Goal: Information Seeking & Learning: Learn about a topic

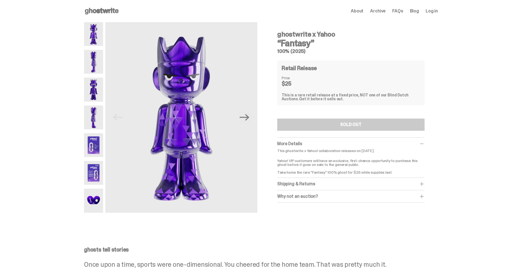
click at [103, 64] on img at bounding box center [93, 62] width 19 height 24
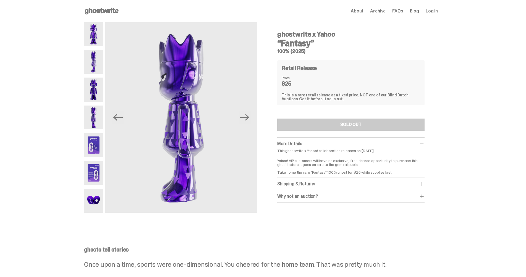
click at [97, 85] on img at bounding box center [93, 89] width 19 height 24
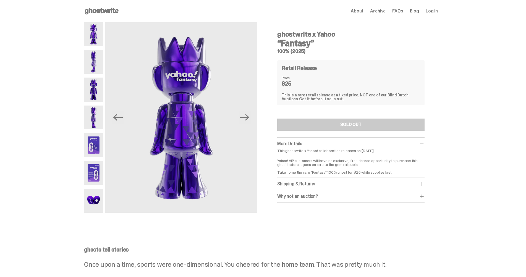
click at [97, 93] on img at bounding box center [93, 89] width 19 height 24
click at [94, 114] on img at bounding box center [93, 117] width 19 height 24
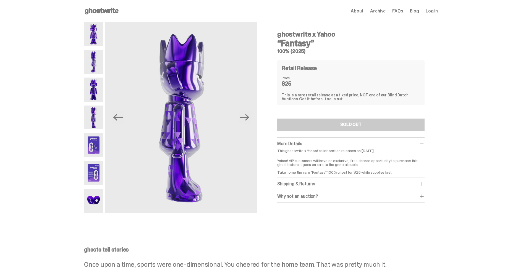
click at [91, 147] on img at bounding box center [93, 145] width 19 height 24
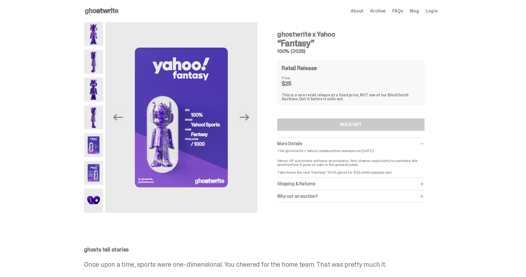
click at [94, 168] on img at bounding box center [93, 173] width 19 height 24
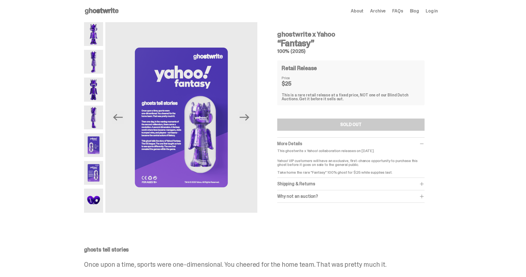
click at [95, 195] on img at bounding box center [93, 200] width 19 height 24
